Goal: Information Seeking & Learning: Learn about a topic

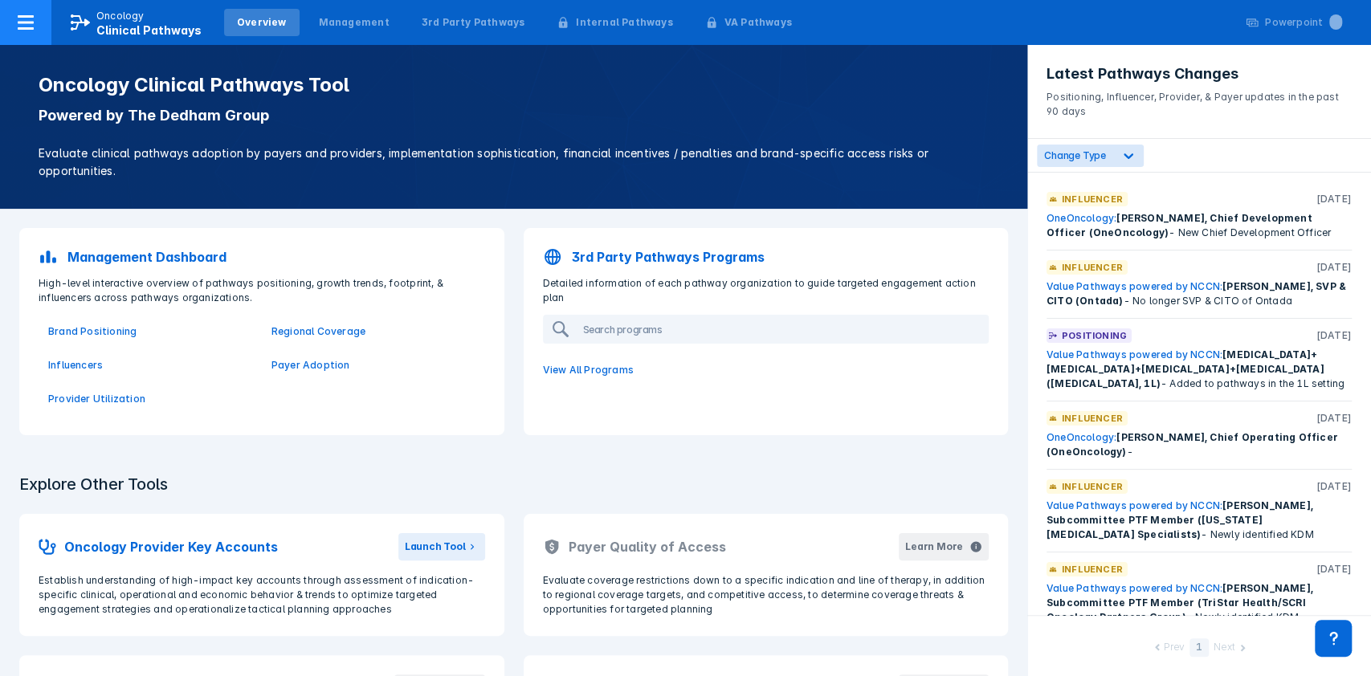
click at [26, 19] on icon at bounding box center [25, 22] width 19 height 19
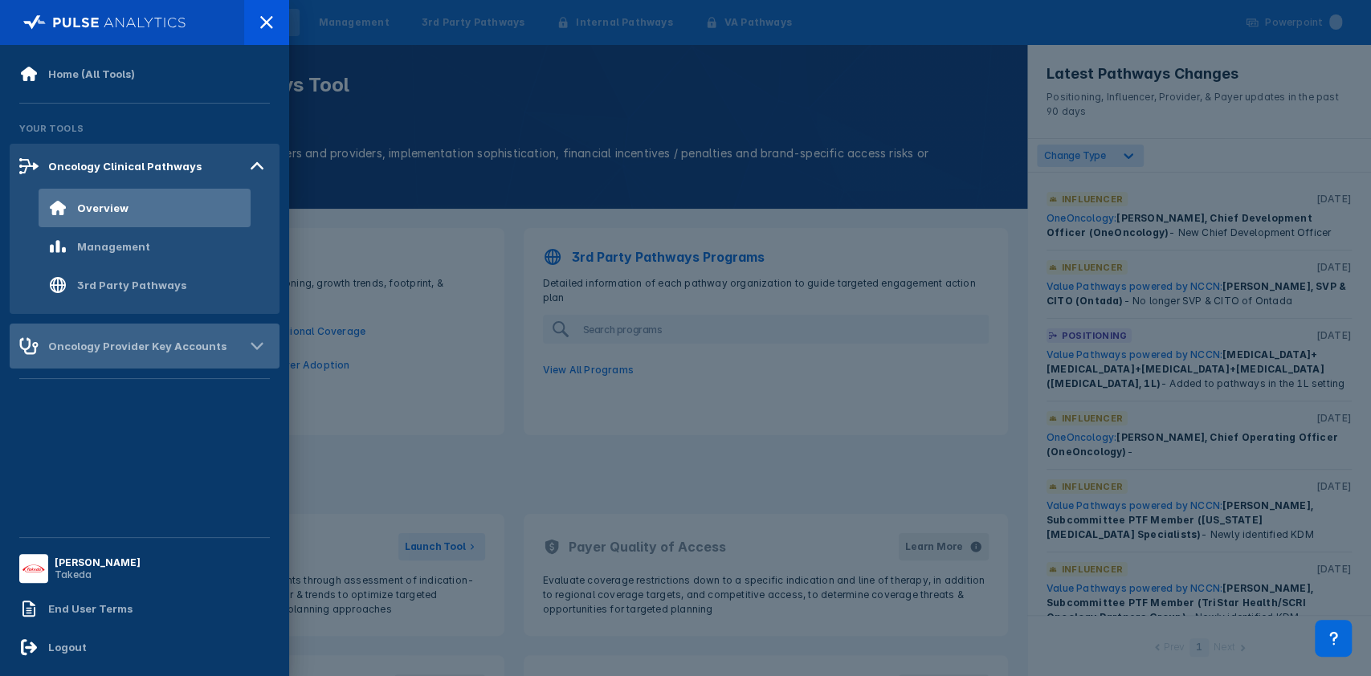
click at [70, 340] on div "Oncology Provider Key Accounts" at bounding box center [137, 346] width 178 height 13
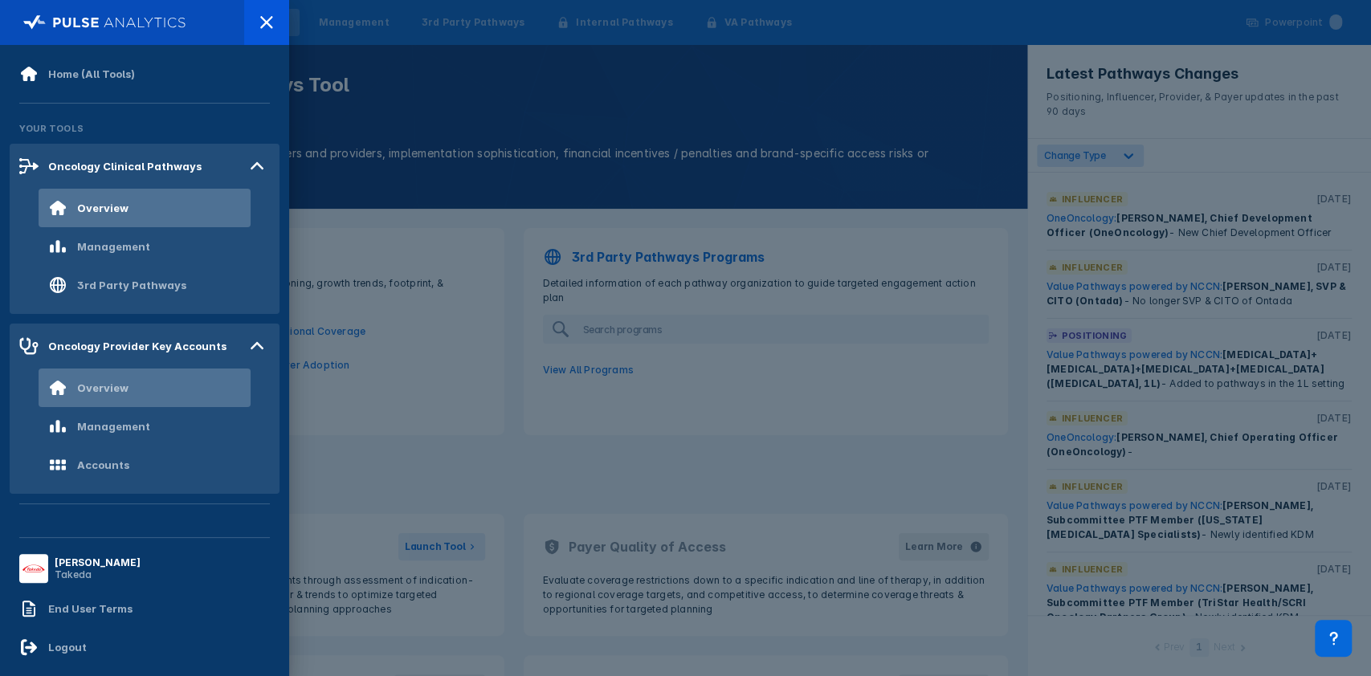
click at [138, 381] on div "Overview" at bounding box center [145, 388] width 212 height 39
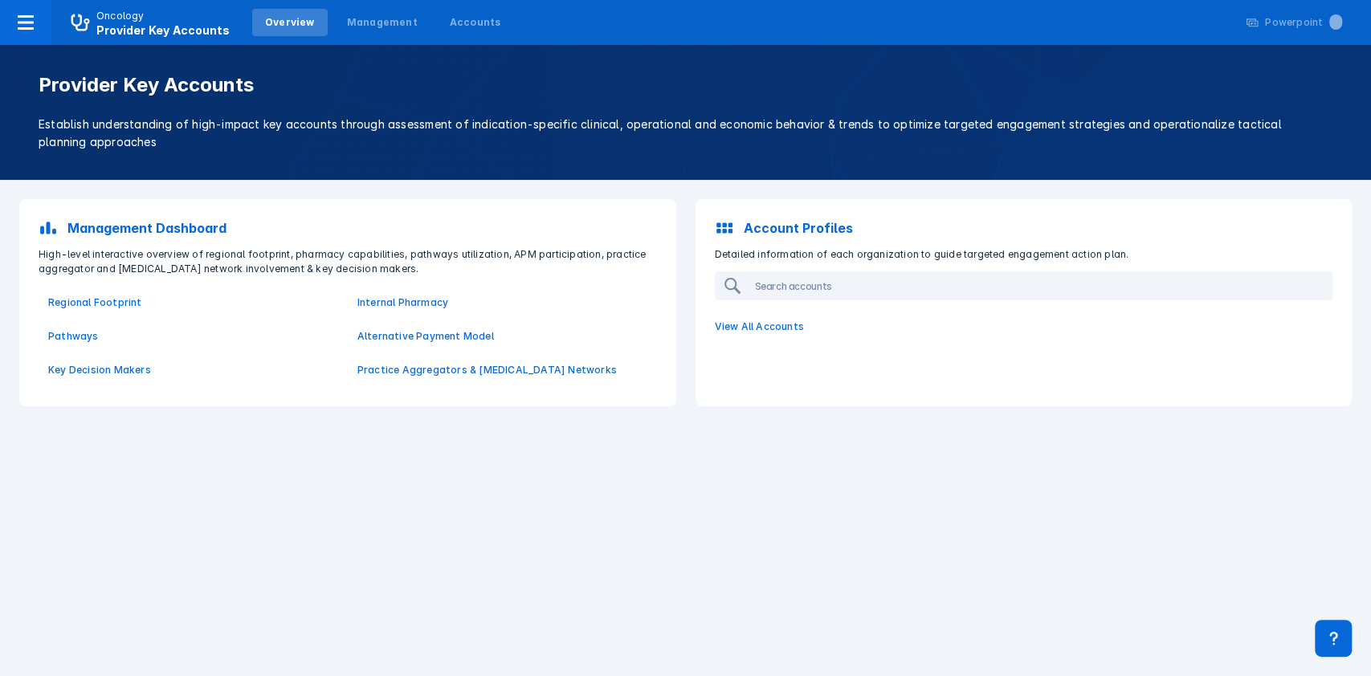
click at [808, 228] on p "Account Profiles" at bounding box center [798, 227] width 109 height 19
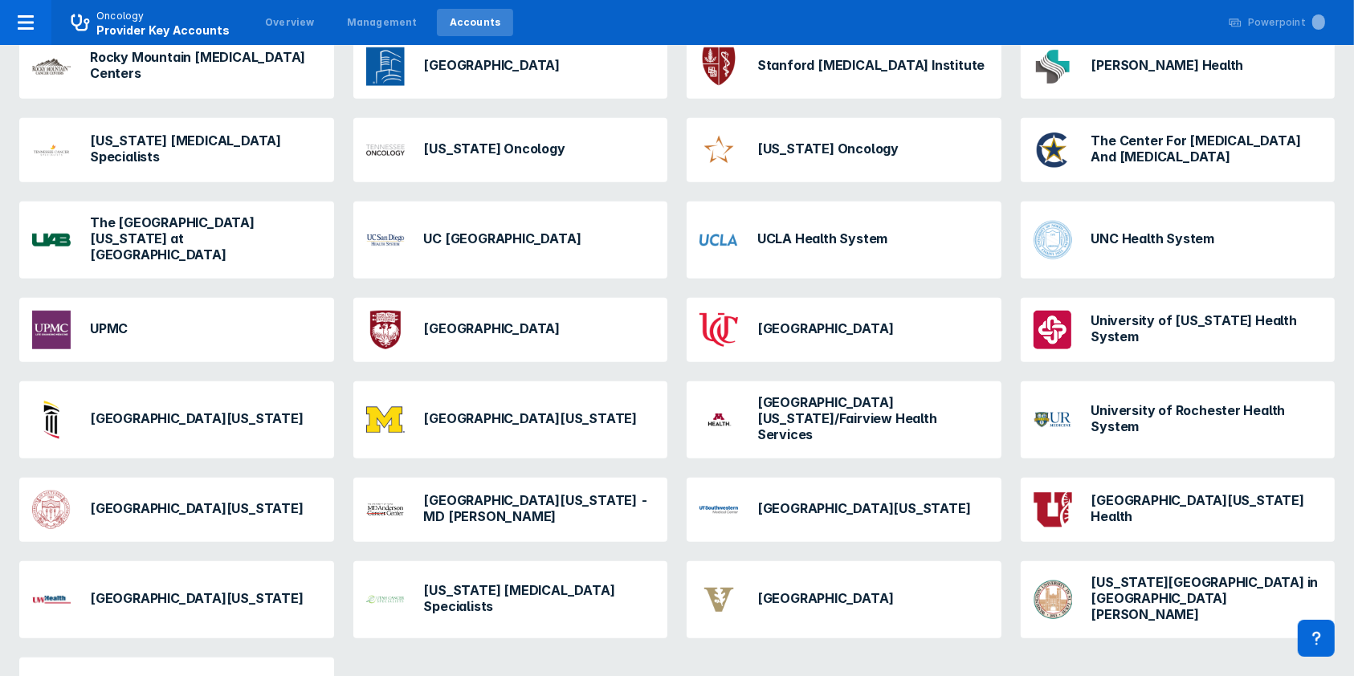
scroll to position [1397, 0]
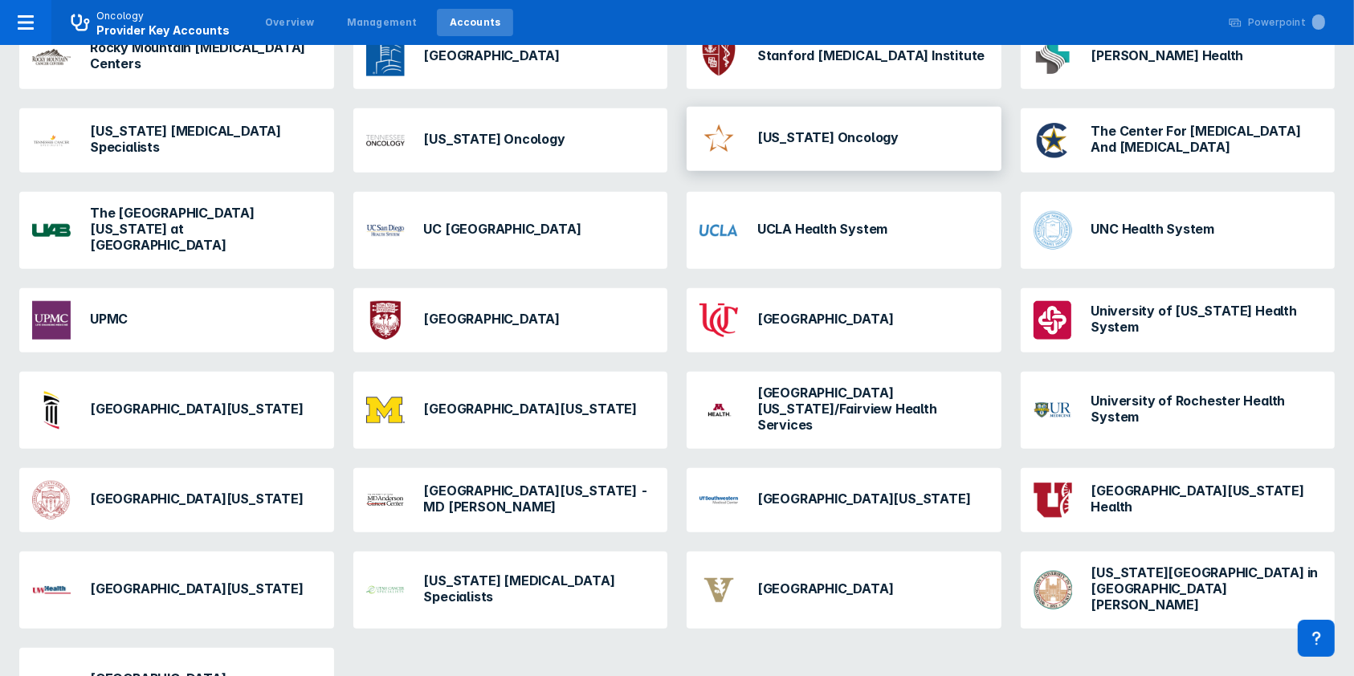
click at [780, 129] on h3 "[US_STATE] Oncology" at bounding box center [827, 137] width 141 height 16
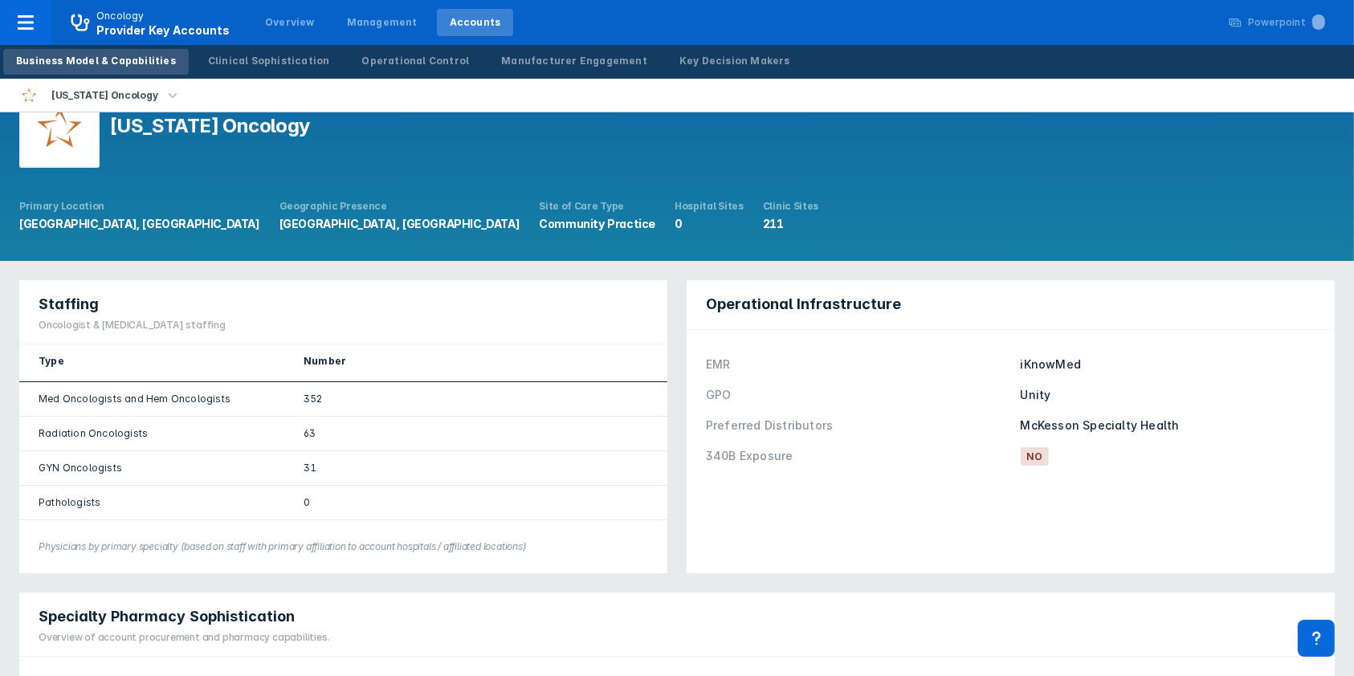
scroll to position [39, 0]
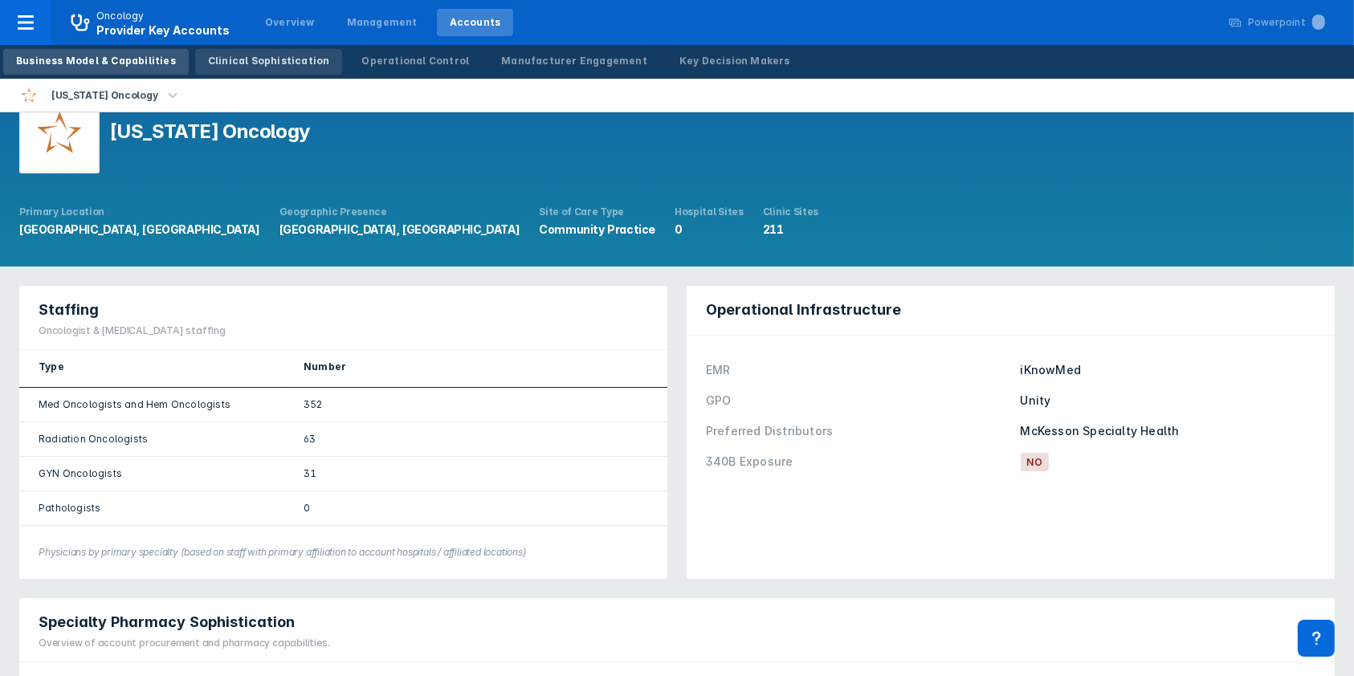
click at [264, 61] on div "Clinical Sophistication" at bounding box center [269, 61] width 122 height 14
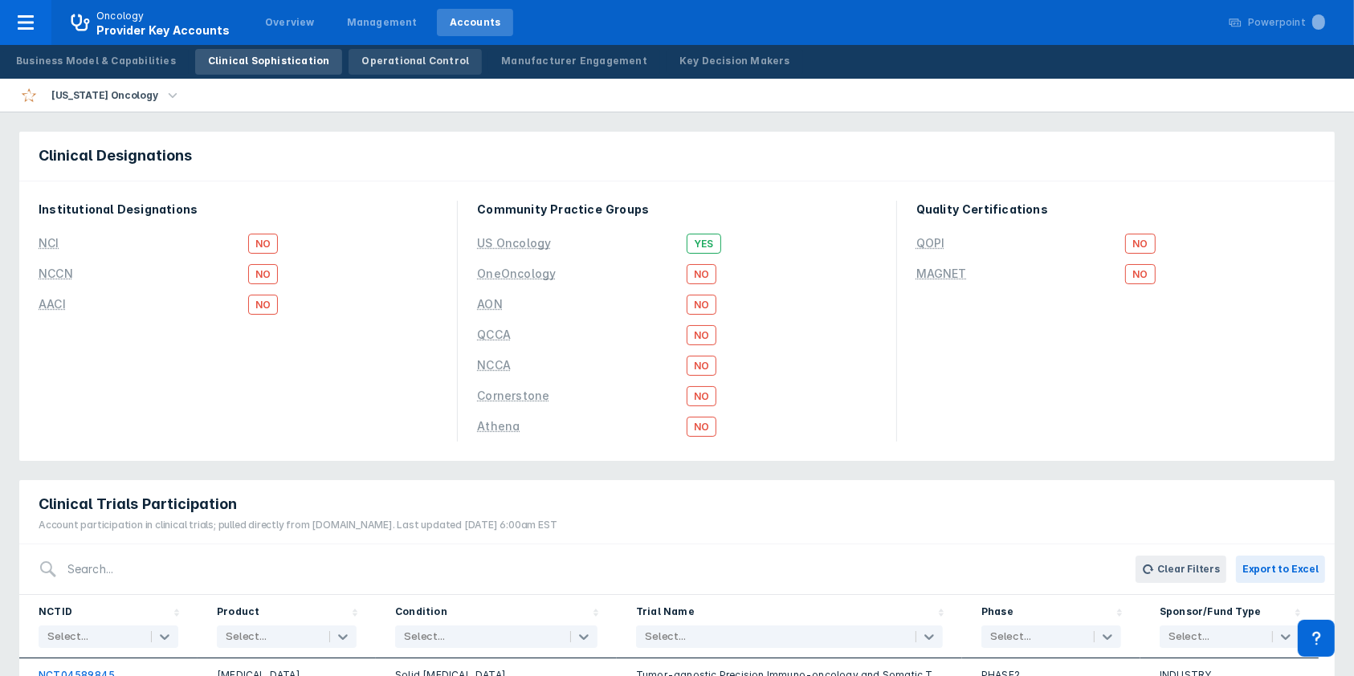
click at [386, 62] on div "Operational Control" at bounding box center [415, 61] width 108 height 14
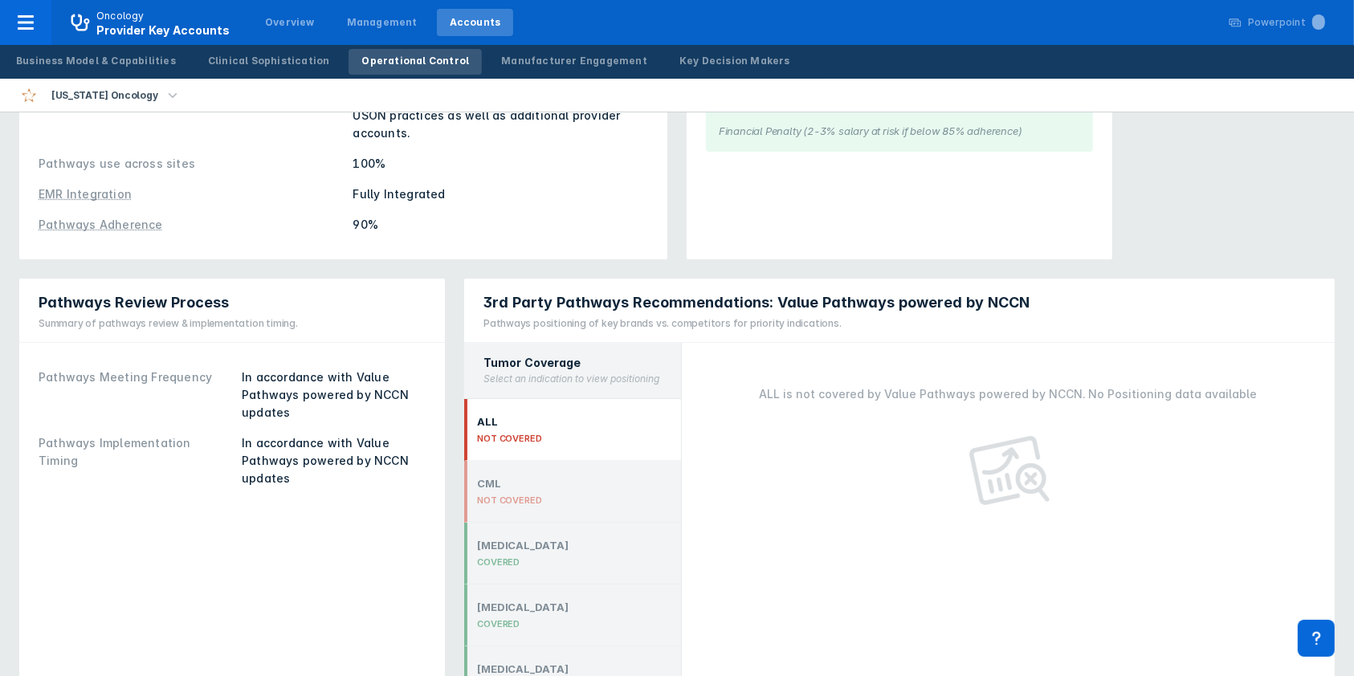
scroll to position [244, 0]
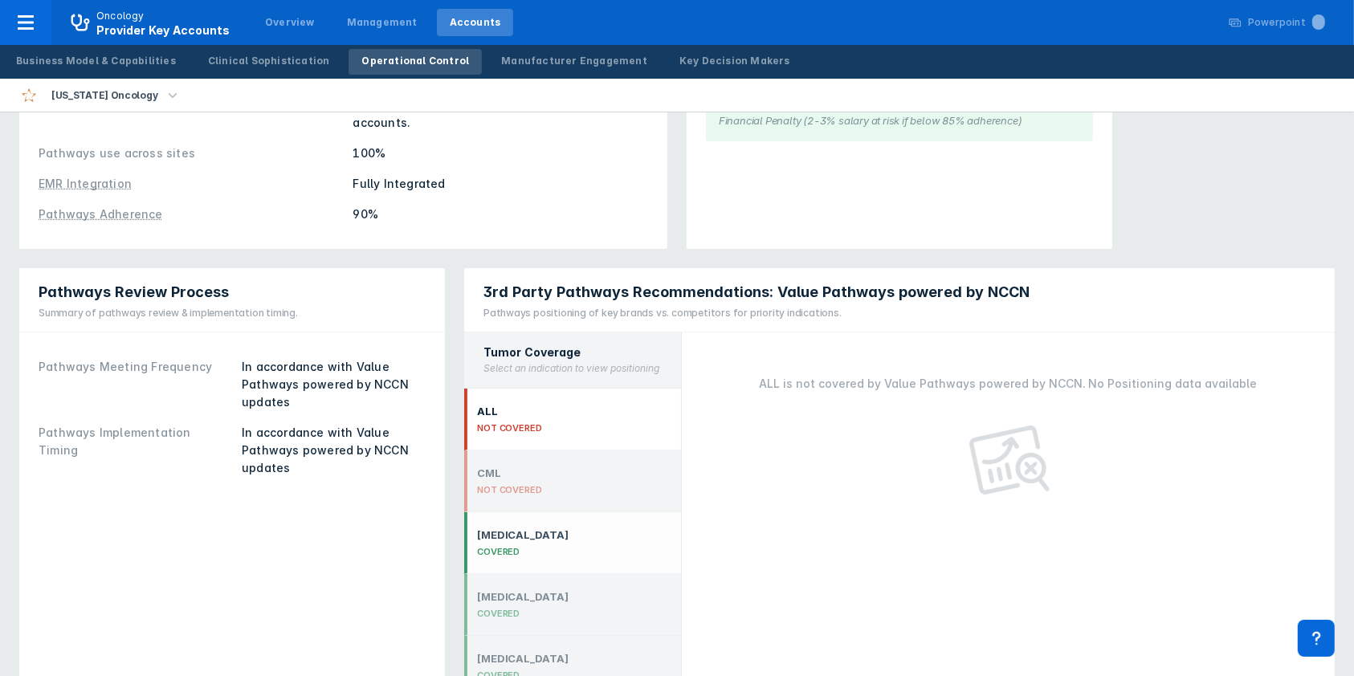
click at [504, 528] on div "[MEDICAL_DATA]" at bounding box center [523, 534] width 92 height 13
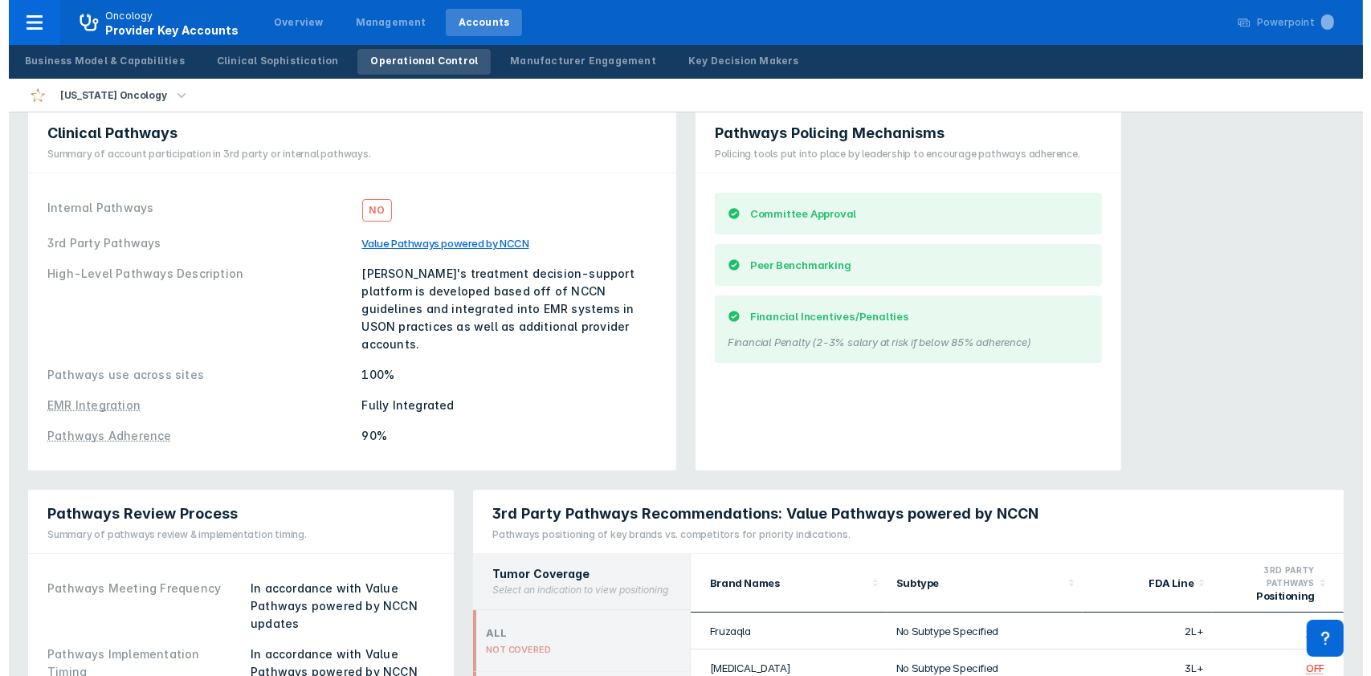
scroll to position [0, 0]
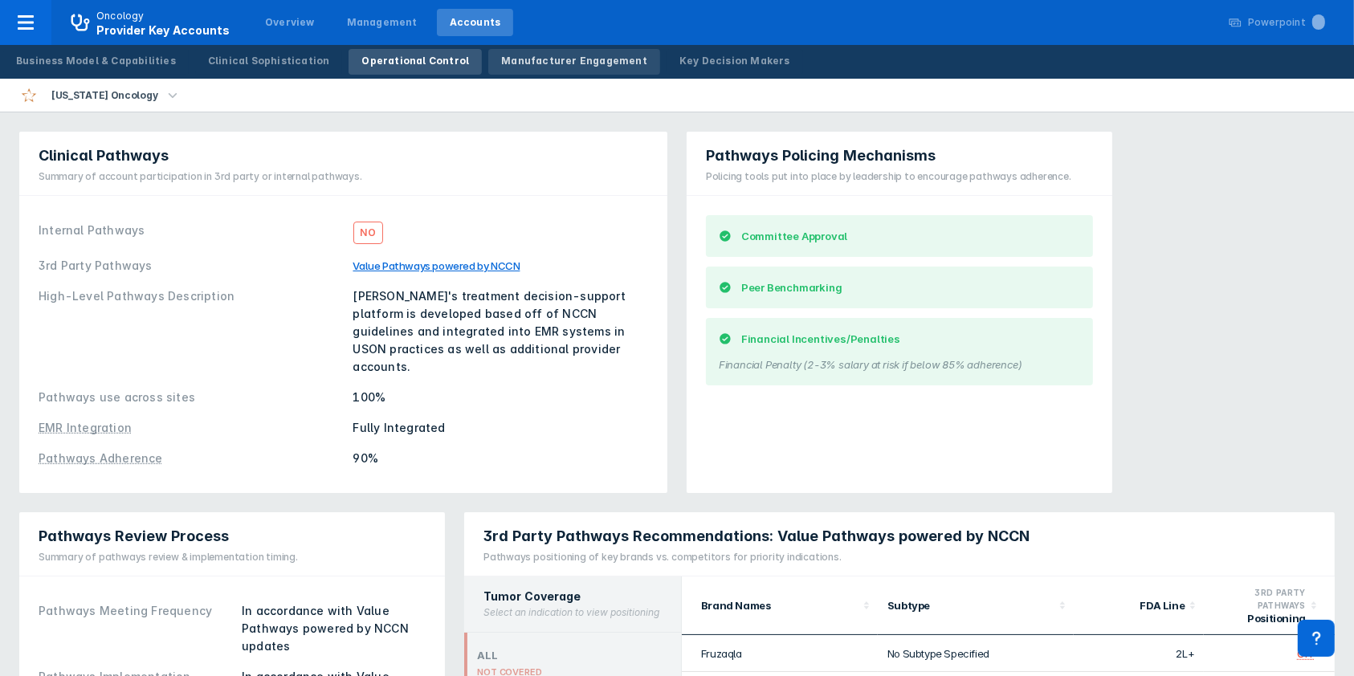
click at [540, 63] on div "Manufacturer Engagement" at bounding box center [574, 61] width 146 height 14
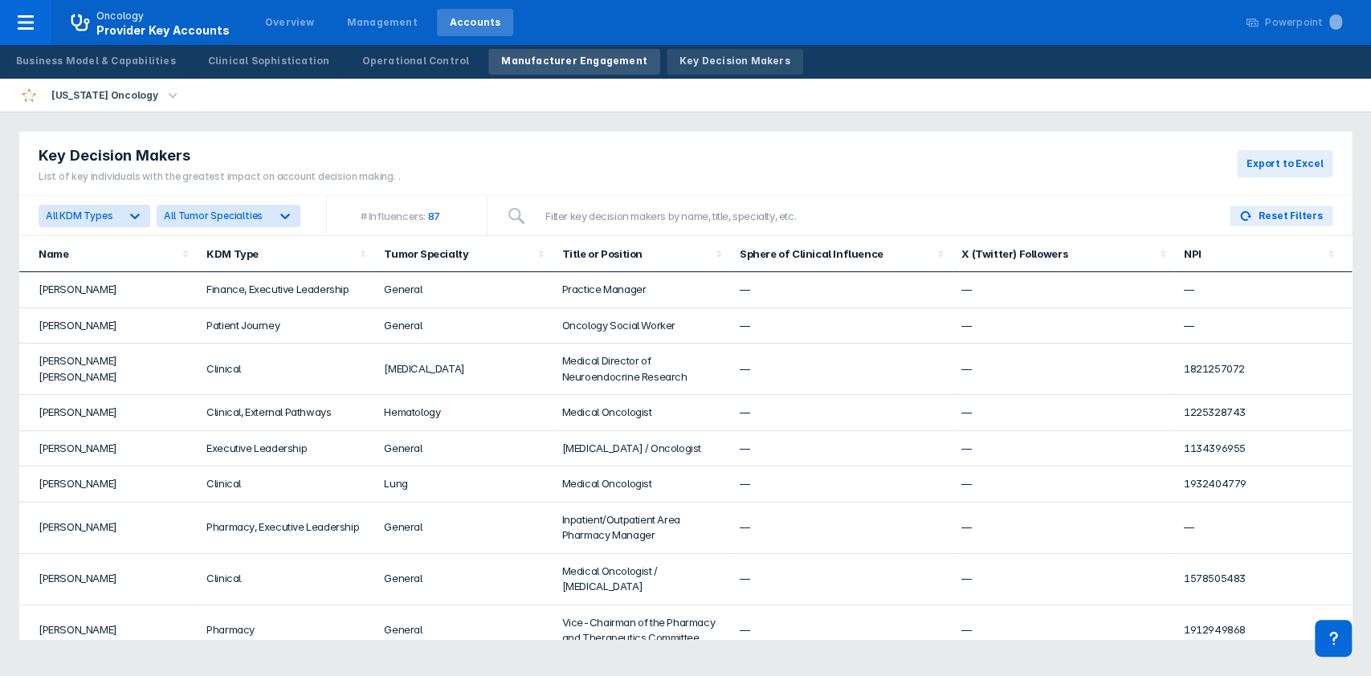
click at [690, 59] on div "Key Decision Makers" at bounding box center [734, 61] width 111 height 14
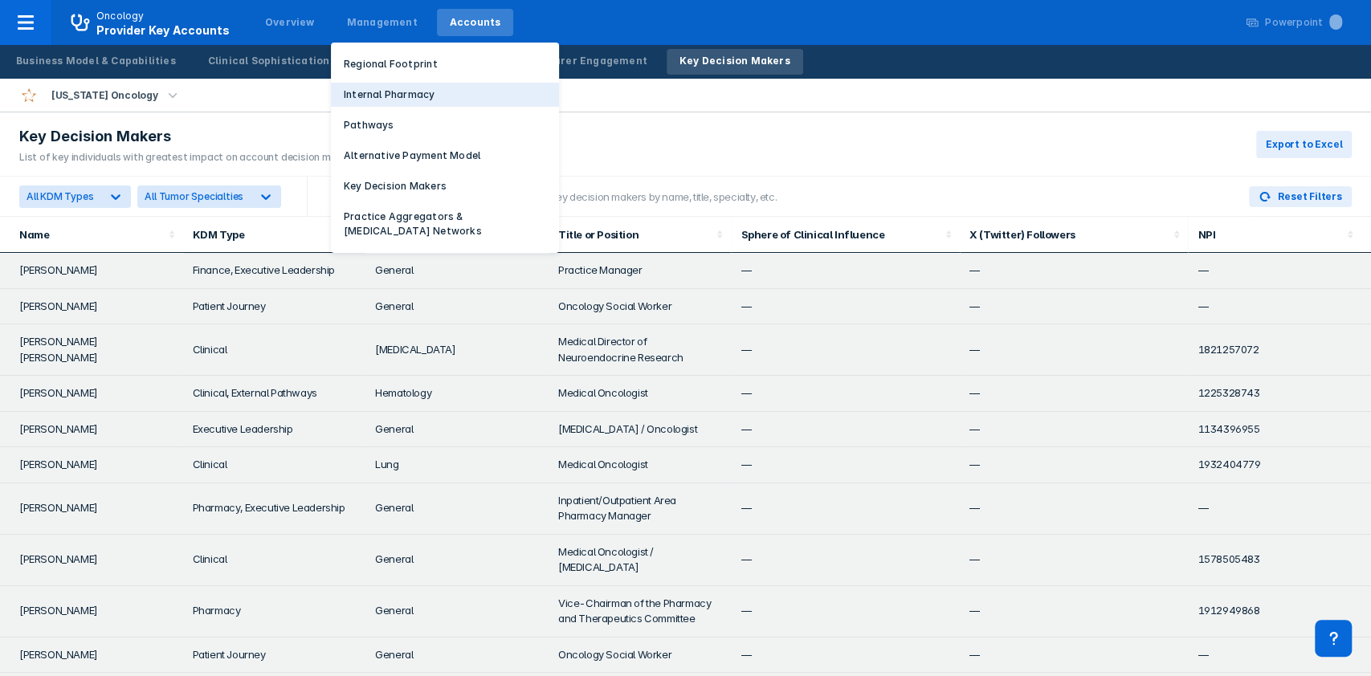
click at [379, 92] on p "Internal Pharmacy" at bounding box center [389, 95] width 91 height 14
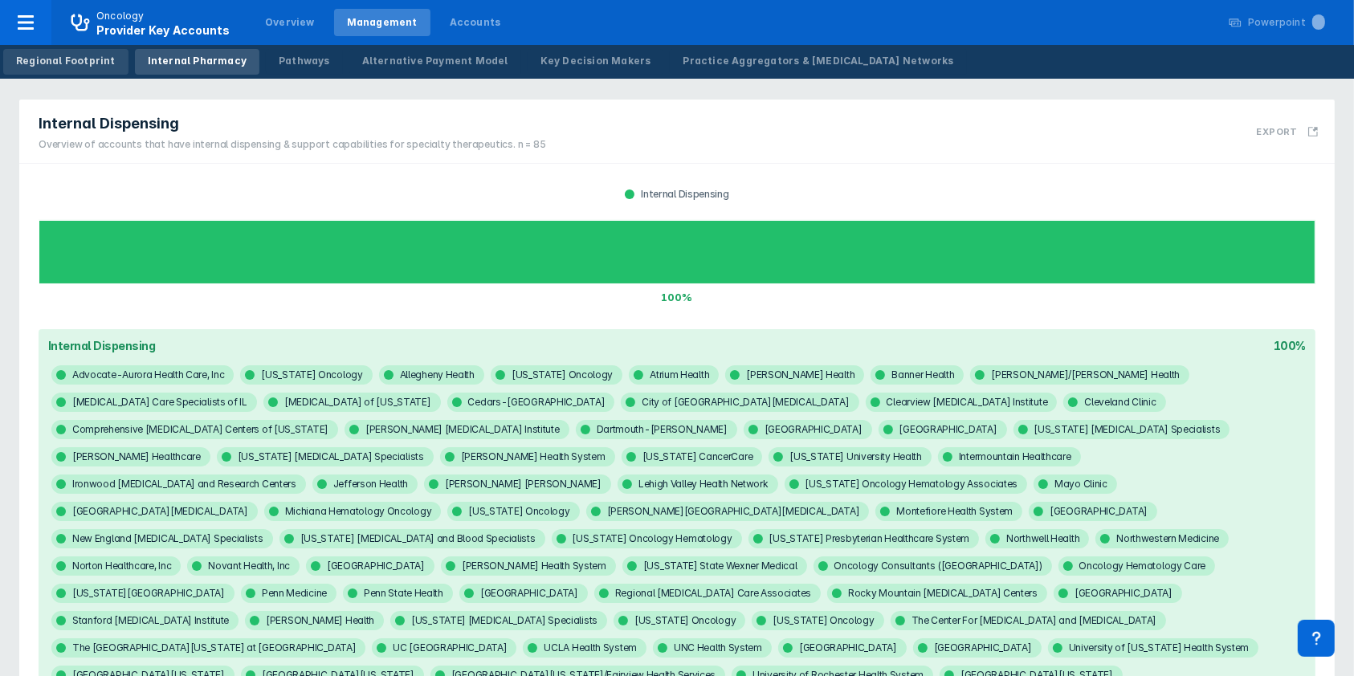
click at [73, 61] on div "Regional Footprint" at bounding box center [66, 61] width 100 height 14
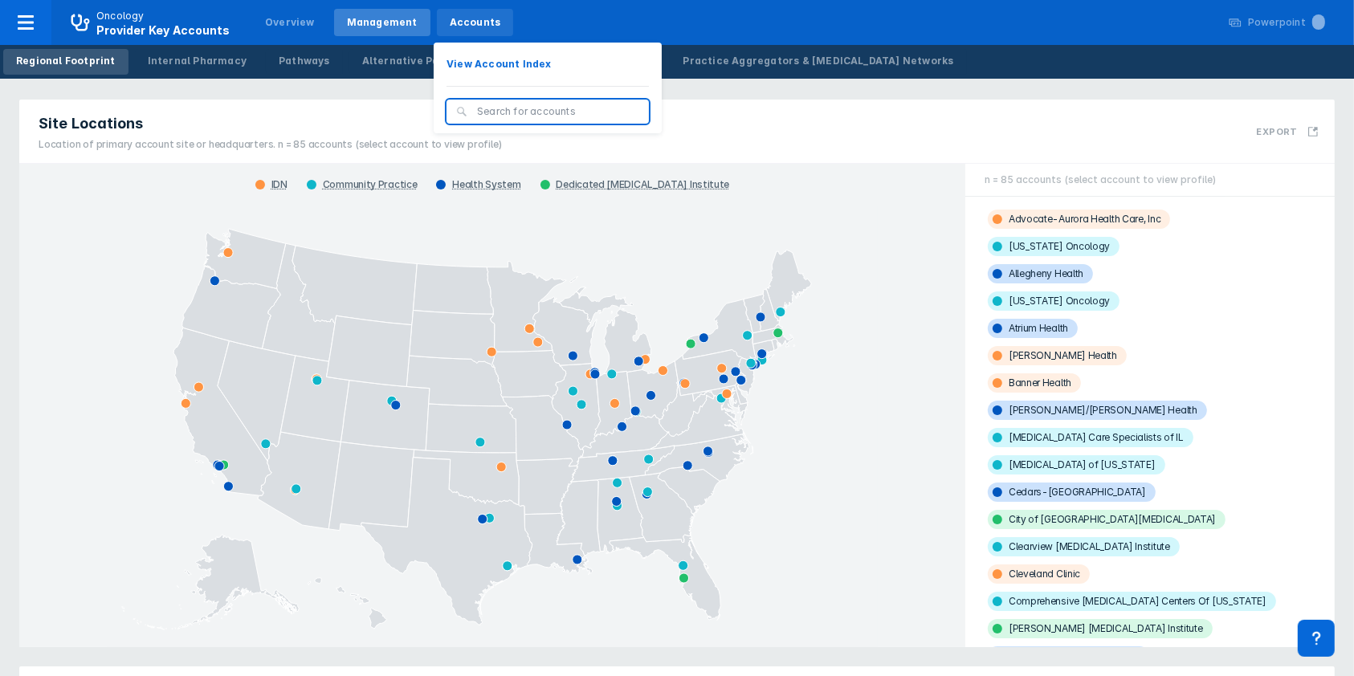
click at [450, 20] on div "Accounts" at bounding box center [475, 22] width 51 height 14
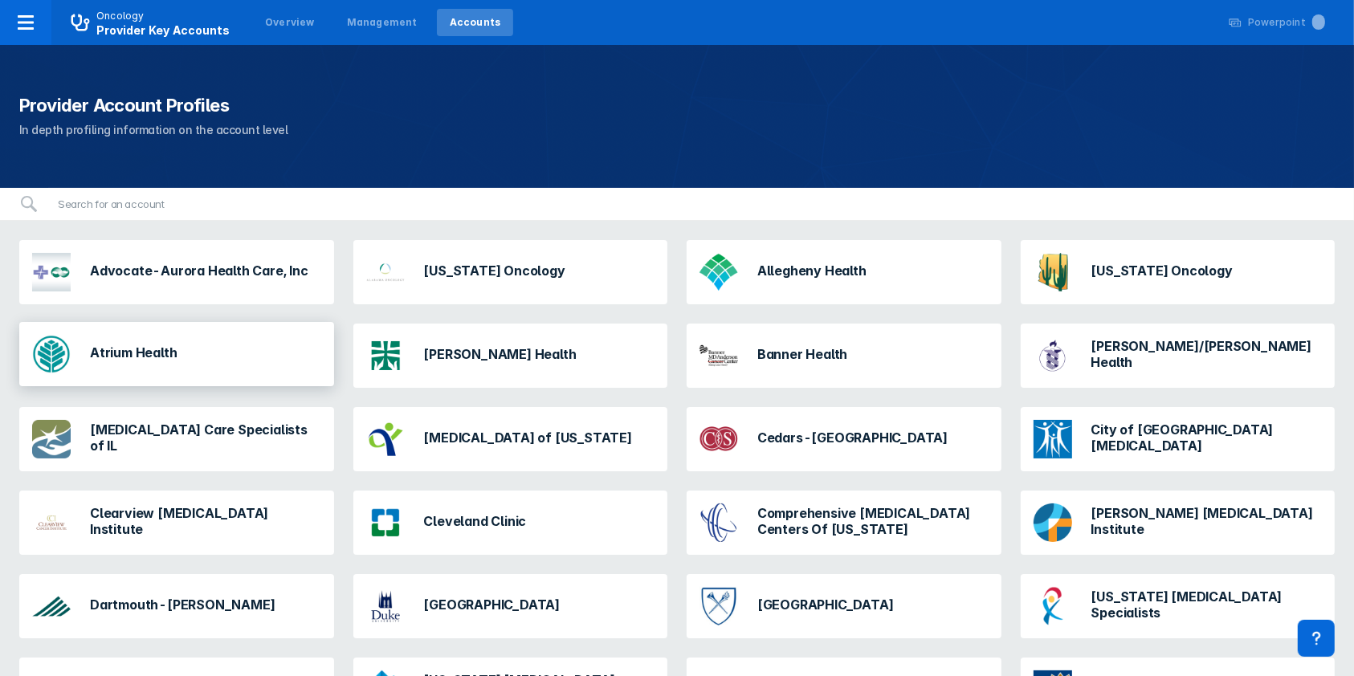
click at [165, 350] on h3 "Atrium Health" at bounding box center [133, 352] width 87 height 16
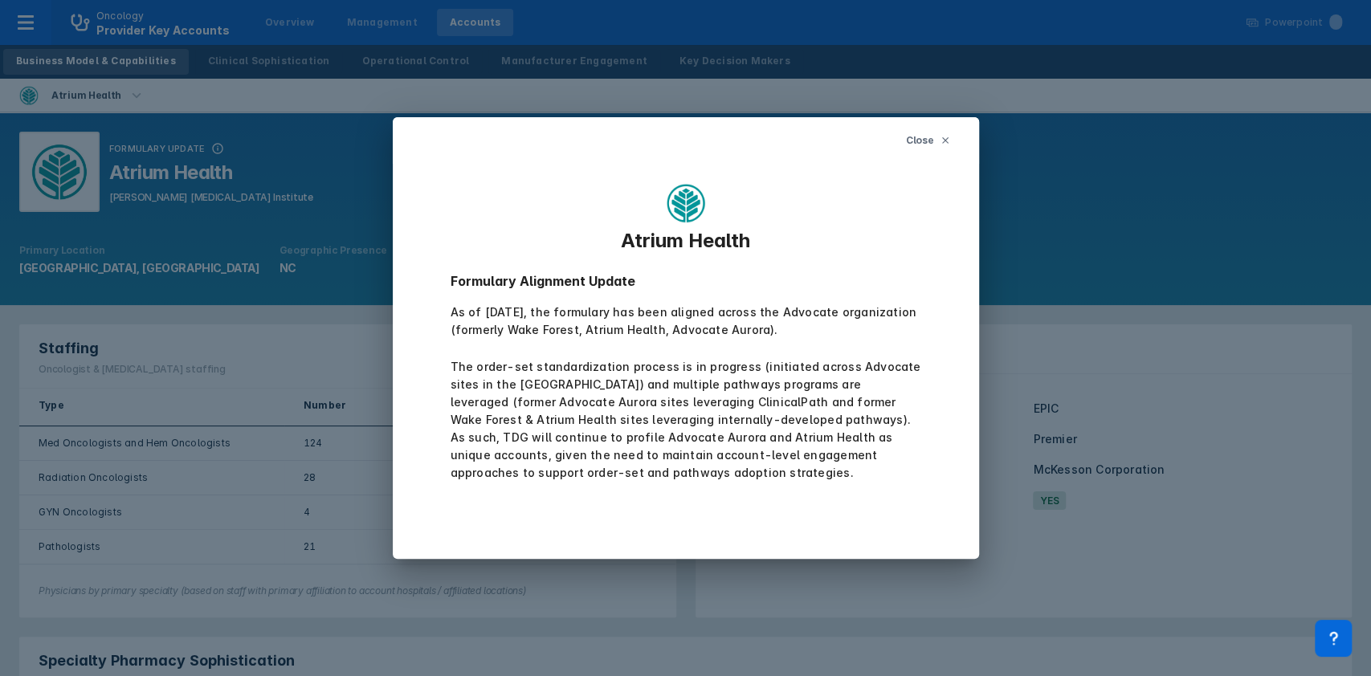
click at [918, 142] on span "Close" at bounding box center [919, 140] width 28 height 14
